Goal: Task Accomplishment & Management: Manage account settings

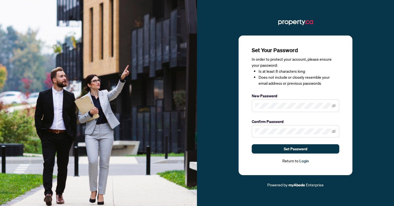
click at [336, 107] on span at bounding box center [296, 106] width 88 height 13
click at [333, 108] on icon "eye-invisible" at bounding box center [334, 106] width 4 height 4
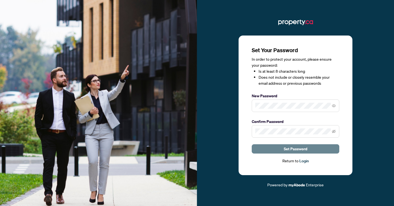
click at [310, 149] on button "Set Password" at bounding box center [296, 148] width 88 height 9
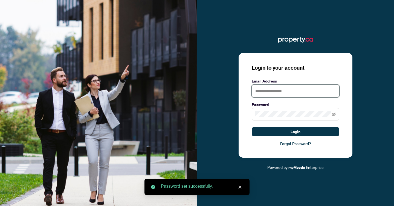
click at [286, 90] on input "text" at bounding box center [296, 91] width 88 height 13
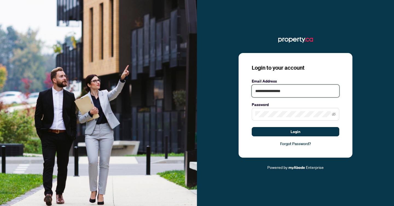
type input "**********"
click at [252, 127] on button "Login" at bounding box center [296, 131] width 88 height 9
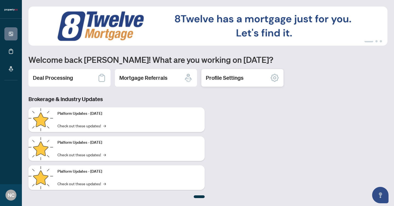
click at [217, 75] on h2 "Profile Settings" at bounding box center [225, 78] width 38 height 8
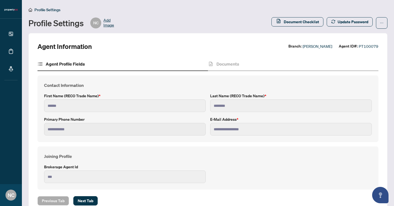
scroll to position [9, 0]
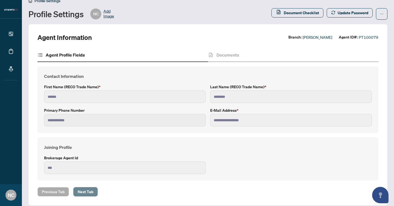
click at [83, 191] on span "Next Tab" at bounding box center [86, 192] width 16 height 9
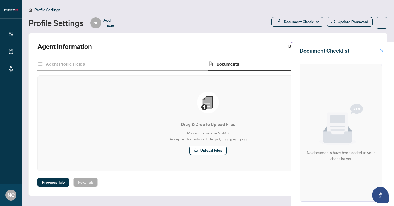
click at [381, 51] on icon "close" at bounding box center [382, 51] width 4 height 4
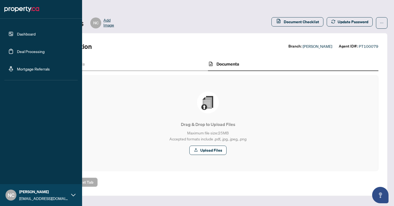
click at [24, 35] on link "Dashboard" at bounding box center [26, 33] width 19 height 5
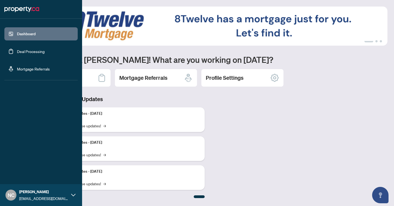
click at [17, 53] on link "Deal Processing" at bounding box center [31, 51] width 28 height 5
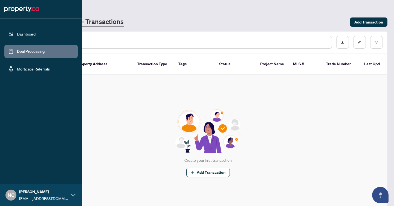
click at [31, 67] on link "Mortgage Referrals" at bounding box center [33, 68] width 33 height 5
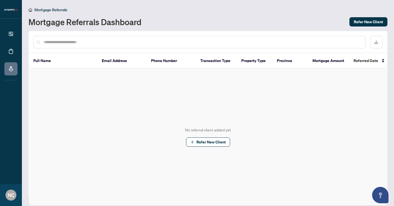
click at [112, 97] on div "No referral client added yet Refer New Client" at bounding box center [208, 137] width 358 height 137
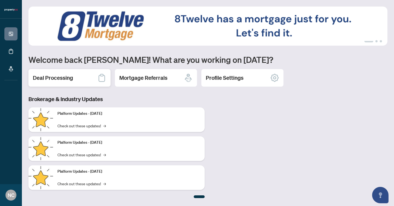
click at [103, 74] on icon at bounding box center [101, 78] width 7 height 8
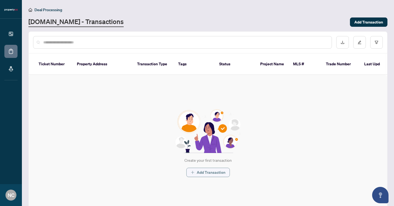
click at [222, 168] on span "Add Transaction" at bounding box center [211, 172] width 29 height 9
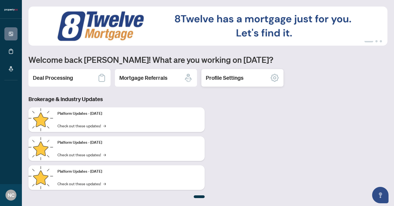
click at [249, 82] on div "Profile Settings" at bounding box center [242, 78] width 82 height 18
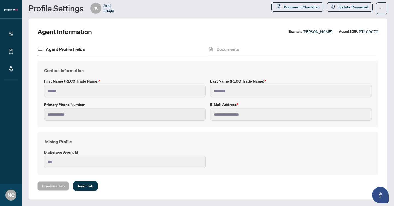
scroll to position [14, 0]
click at [84, 186] on span "Next Tab" at bounding box center [86, 186] width 16 height 9
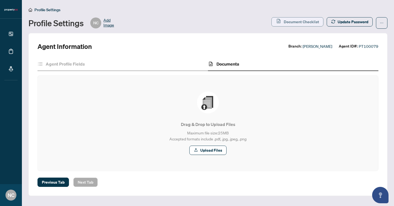
click at [306, 21] on span "Document Checklist" at bounding box center [301, 22] width 35 height 9
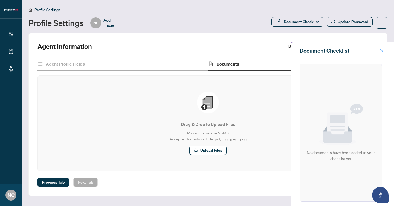
click at [382, 51] on icon "close" at bounding box center [382, 51] width 4 height 4
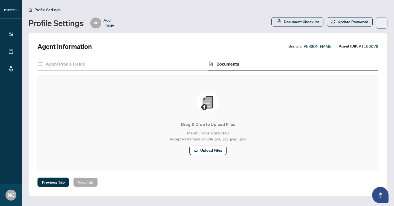
click at [381, 19] on span "button" at bounding box center [382, 23] width 4 height 9
click at [238, 74] on div "Agent Profile Fields Documents Drag & Drop to Upload Files Maximum file size: 2…" at bounding box center [207, 114] width 341 height 114
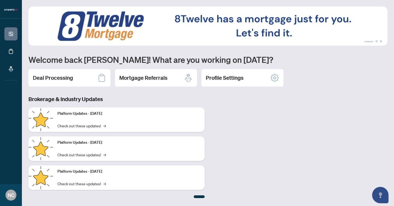
click at [166, 121] on div "Platform Updates - July 21, 2025 Check out these updates! →" at bounding box center [129, 120] width 152 height 25
click at [65, 129] on div "Platform Updates - July 21, 2025 Check out these updates! →" at bounding box center [129, 120] width 152 height 25
click at [67, 124] on link "Check out these updates! →" at bounding box center [81, 126] width 48 height 6
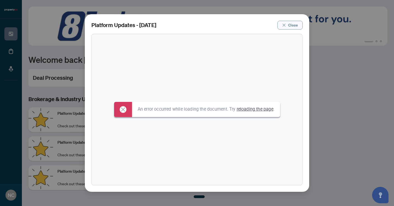
click at [295, 23] on span "Close" at bounding box center [293, 25] width 10 height 9
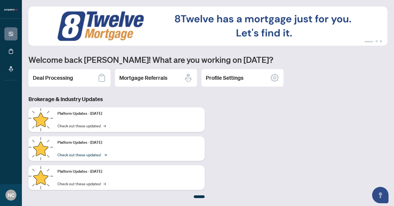
click at [98, 155] on link "Check out these updates! →" at bounding box center [81, 155] width 48 height 6
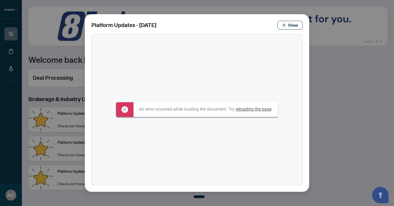
click at [255, 111] on link "reloading the page" at bounding box center [254, 109] width 36 height 5
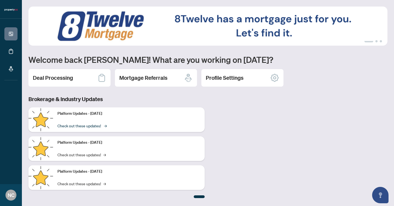
click at [78, 128] on link "Check out these updates! →" at bounding box center [81, 126] width 48 height 6
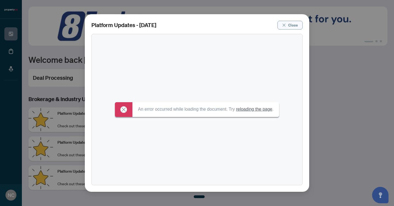
click at [290, 27] on span "Close" at bounding box center [293, 25] width 10 height 9
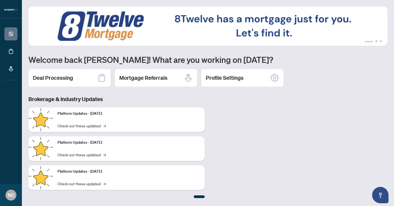
click at [374, 40] on ul "1 2 3" at bounding box center [207, 41] width 359 height 2
click at [369, 43] on img at bounding box center [207, 26] width 359 height 39
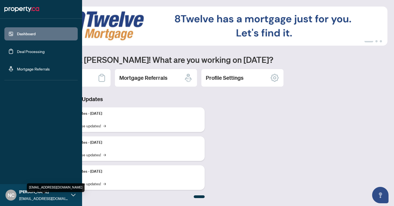
click at [68, 196] on span "[EMAIL_ADDRESS][DOMAIN_NAME]" at bounding box center [43, 199] width 49 height 6
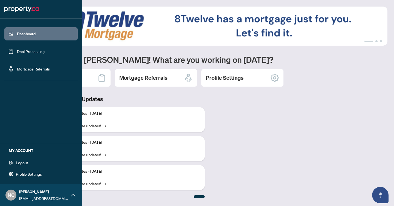
click at [28, 178] on span "Profile Settings" at bounding box center [29, 174] width 26 height 9
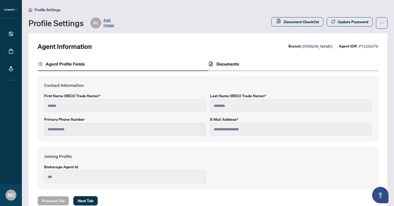
click at [226, 62] on h4 "Documents" at bounding box center [227, 64] width 23 height 7
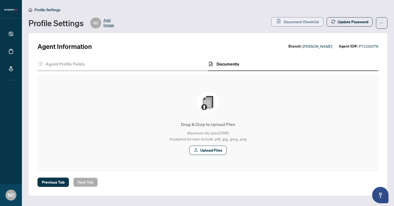
click at [283, 20] on button "Document Checklist" at bounding box center [297, 21] width 52 height 9
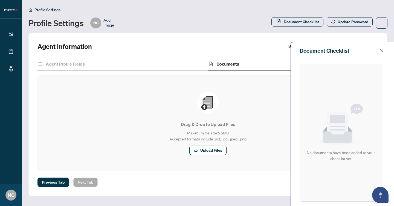
click at [57, 9] on span "Profile Settings" at bounding box center [47, 9] width 26 height 5
